Goal: Book appointment/travel/reservation

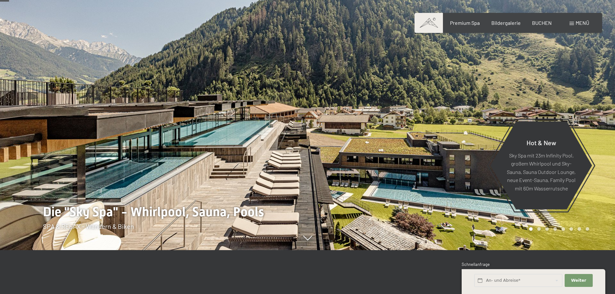
scroll to position [65, 0]
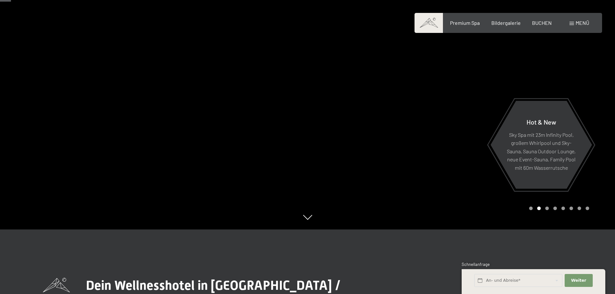
click at [310, 218] on icon at bounding box center [307, 217] width 9 height 5
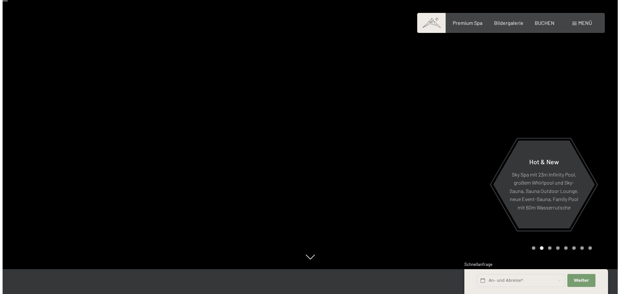
scroll to position [32, 0]
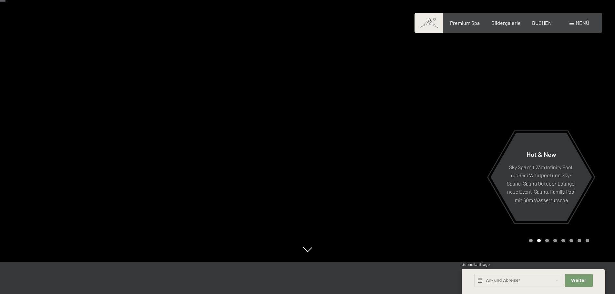
click at [576, 24] on span "Menü" at bounding box center [583, 23] width 14 height 6
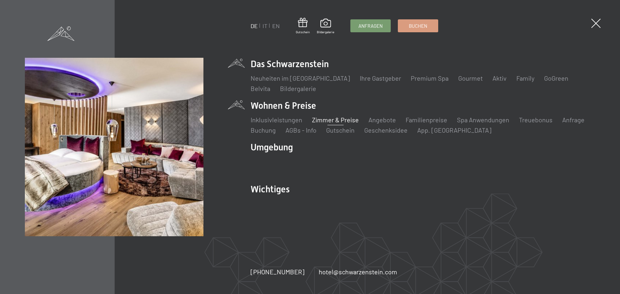
click at [335, 120] on link "Zimmer & Preise" at bounding box center [335, 120] width 47 height 8
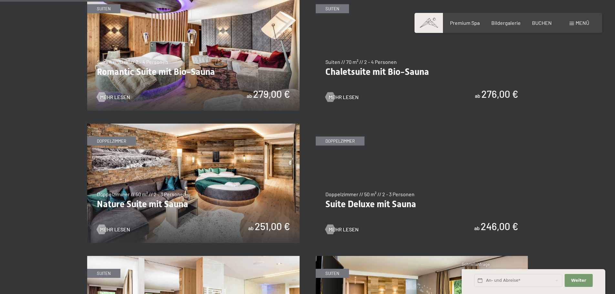
scroll to position [581, 0]
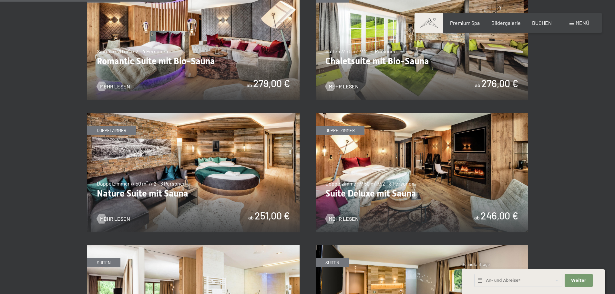
click at [187, 199] on img at bounding box center [193, 173] width 213 height 120
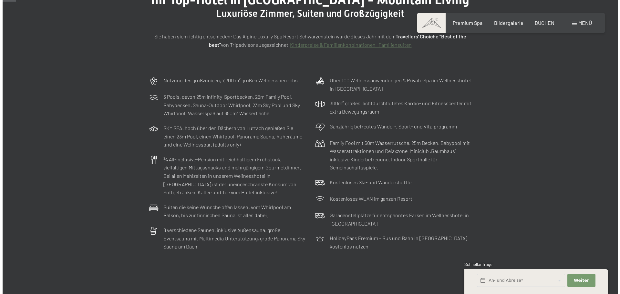
scroll to position [0, 0]
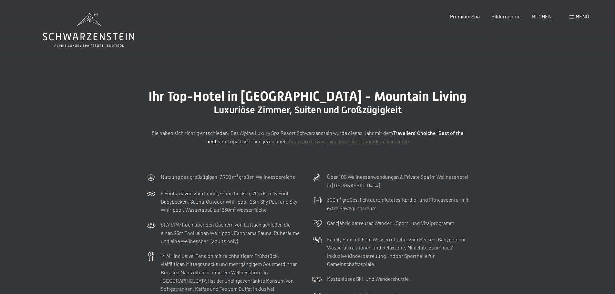
click at [574, 16] on div "Menü" at bounding box center [580, 16] width 20 height 7
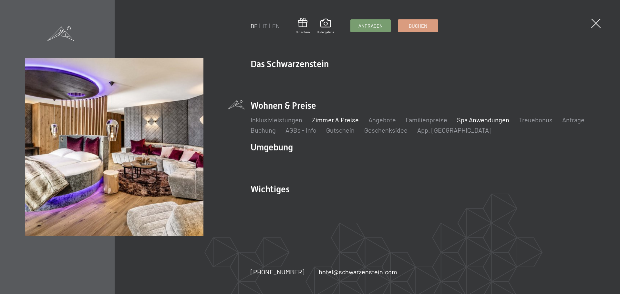
click at [482, 120] on link "Spa Anwendungen" at bounding box center [483, 120] width 52 height 8
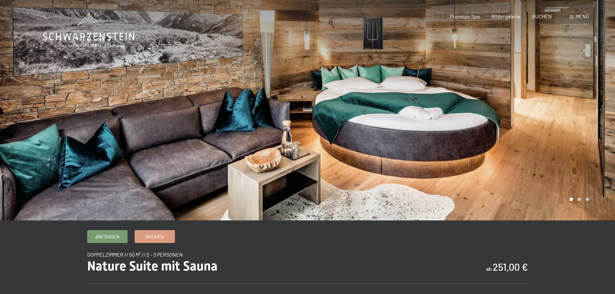
click at [584, 119] on div at bounding box center [462, 110] width 308 height 221
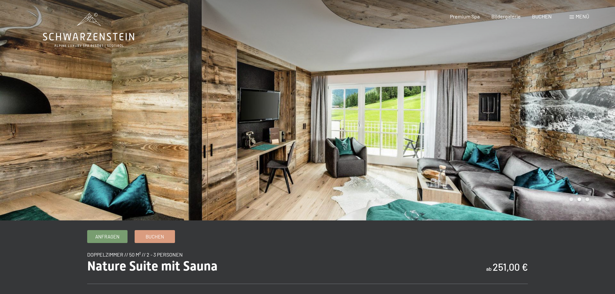
click at [580, 123] on div at bounding box center [462, 110] width 308 height 221
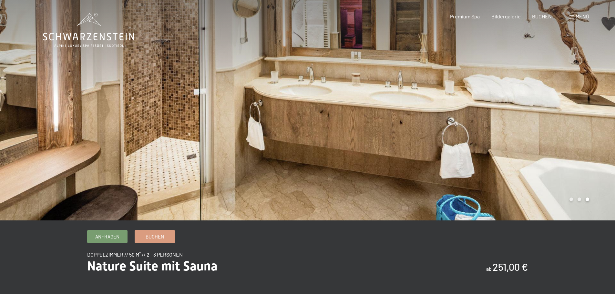
click at [580, 123] on div at bounding box center [462, 110] width 308 height 221
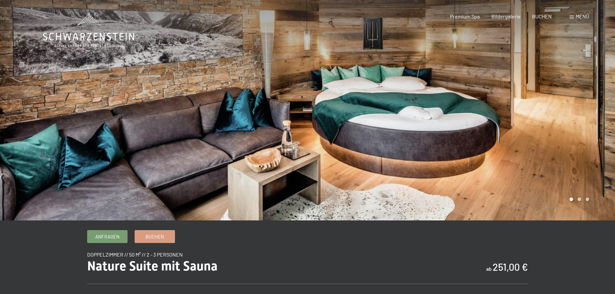
click at [580, 123] on div at bounding box center [462, 110] width 308 height 221
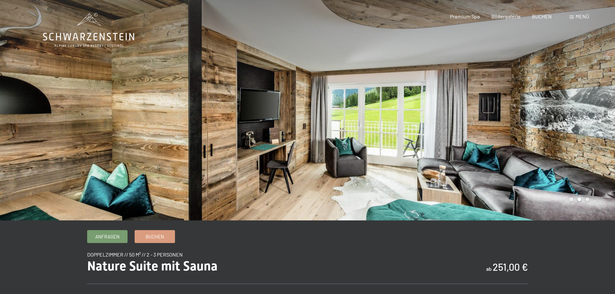
click at [580, 123] on div at bounding box center [462, 110] width 308 height 221
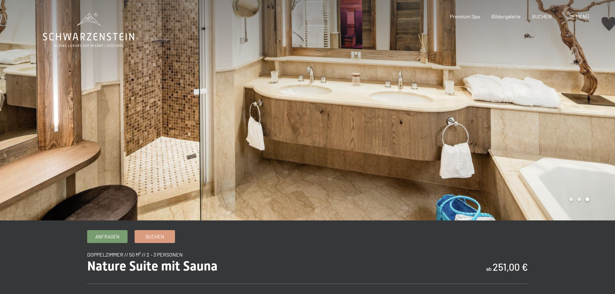
click at [580, 123] on div at bounding box center [462, 110] width 308 height 221
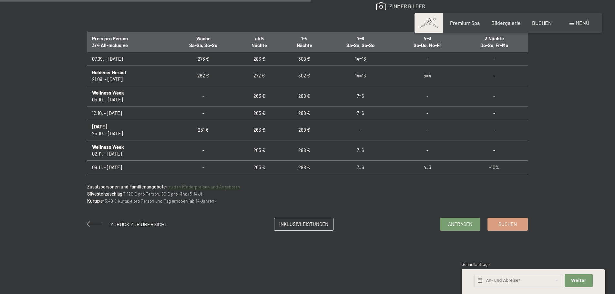
scroll to position [388, 0]
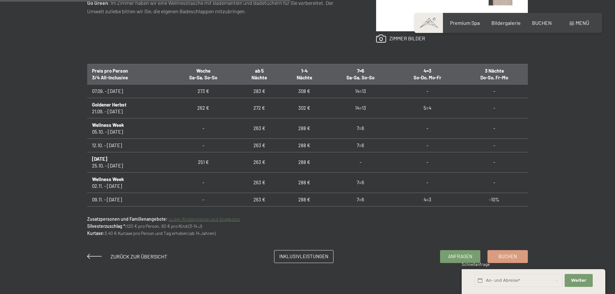
click at [259, 89] on td "283 €" at bounding box center [259, 91] width 45 height 14
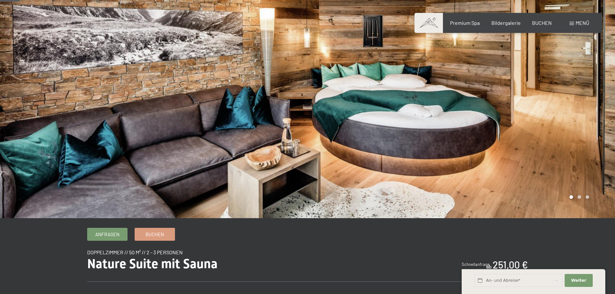
scroll to position [0, 0]
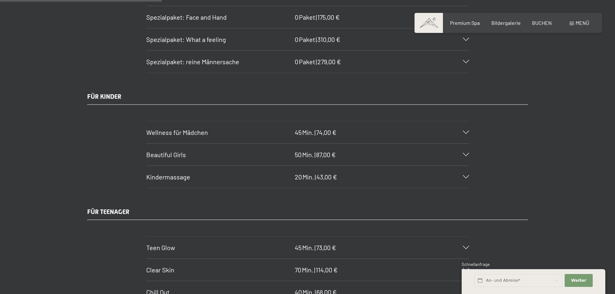
scroll to position [1357, 0]
